Goal: Information Seeking & Learning: Learn about a topic

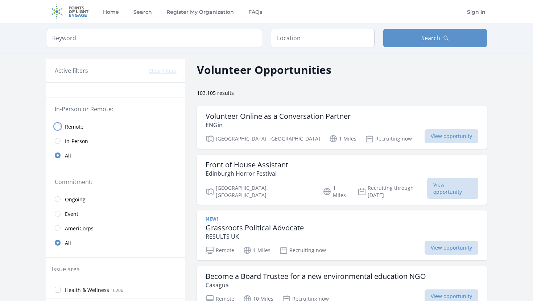
click at [58, 125] on input "radio" at bounding box center [58, 127] width 6 height 6
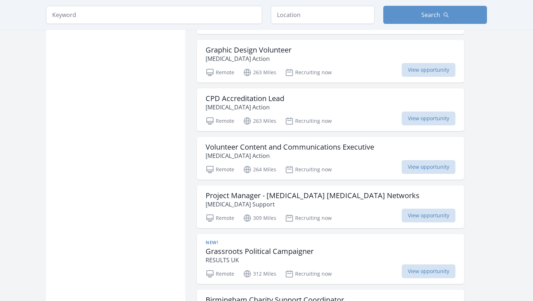
scroll to position [645, 0]
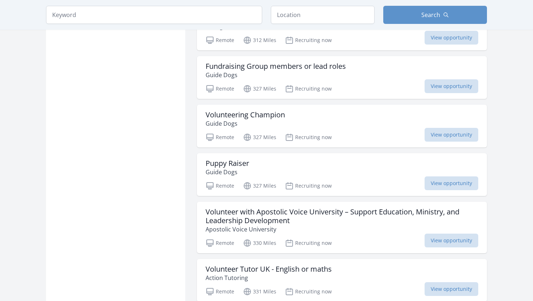
scroll to position [919, 0]
click at [288, 163] on div "Puppy Raiser Guide Dogs" at bounding box center [341, 167] width 272 height 17
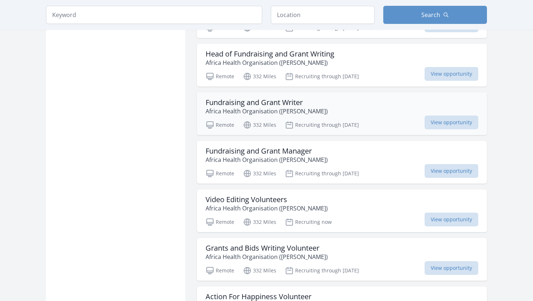
scroll to position [1233, 0]
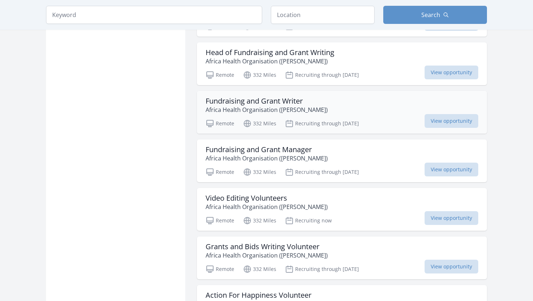
click at [319, 109] on div "Fundraising and Grant Writer Africa Health Organisation (AHO)" at bounding box center [341, 105] width 272 height 17
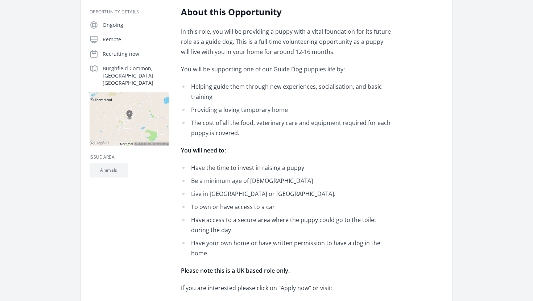
scroll to position [133, 0]
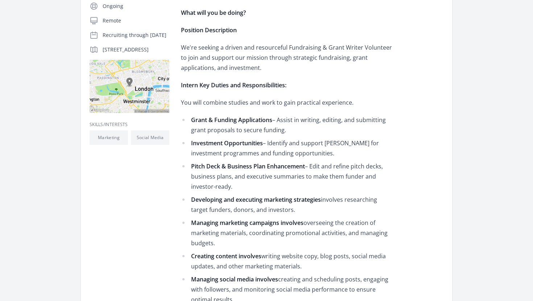
scroll to position [149, 0]
